Goal: Find contact information

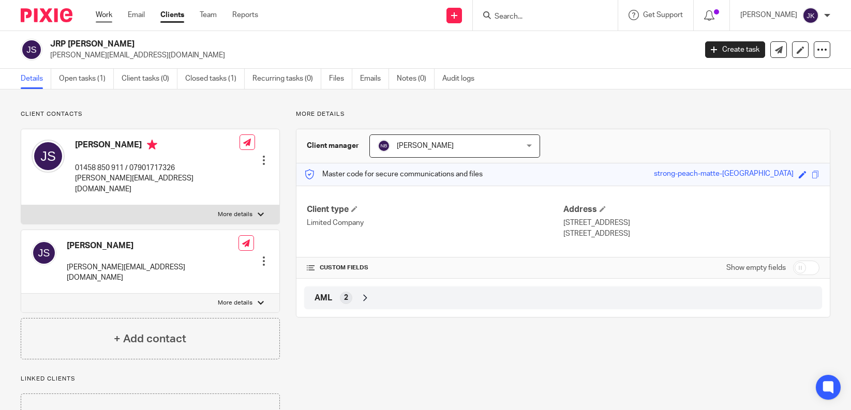
click at [110, 19] on link "Work" at bounding box center [104, 15] width 17 height 10
drag, startPoint x: 121, startPoint y: 54, endPoint x: 50, endPoint y: 61, distance: 71.2
click at [50, 61] on div "JRP Swayne jon@jonswayne.com Create task Update from Companies House Export dat…" at bounding box center [425, 50] width 851 height 38
copy p "jon@jonswayne.com"
